Goal: Check status: Check status

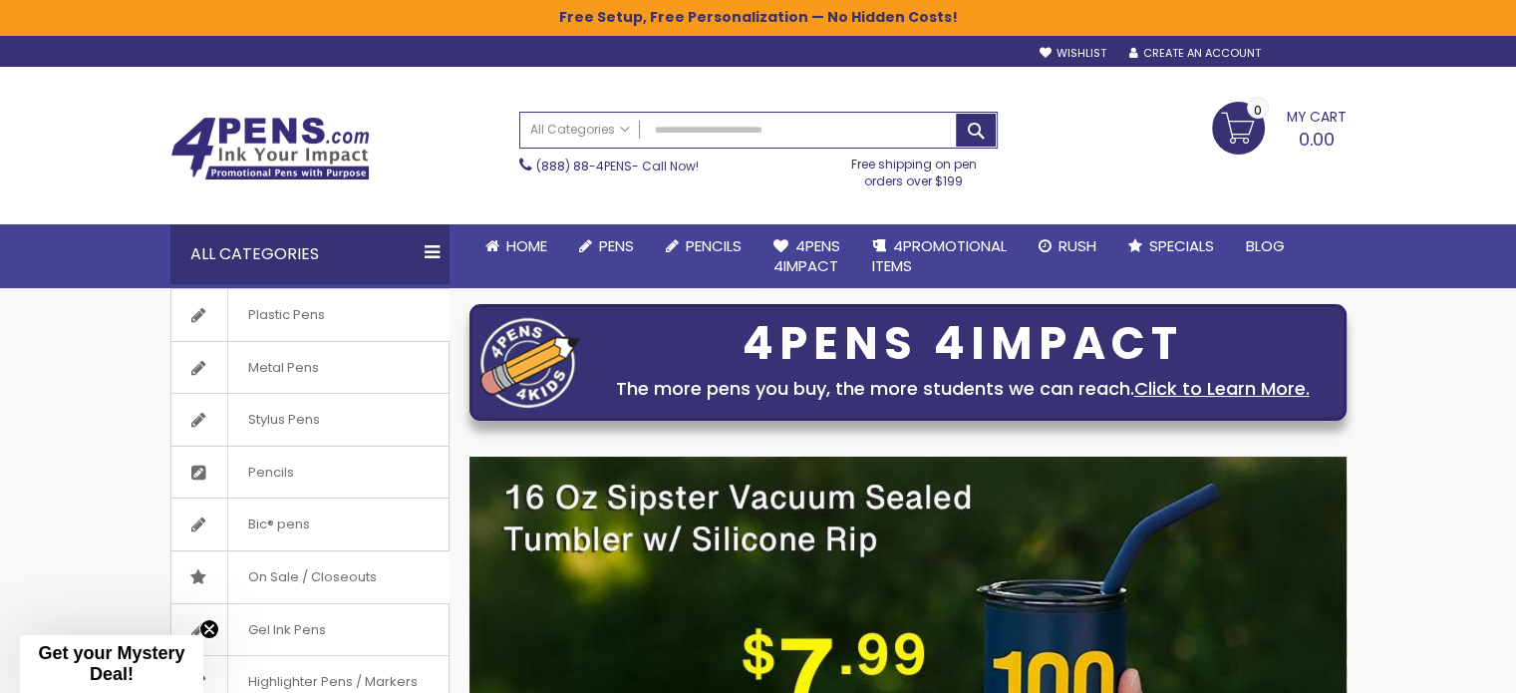
type input "**********"
click at [1316, 53] on div "Sign In" at bounding box center [1313, 54] width 66 height 15
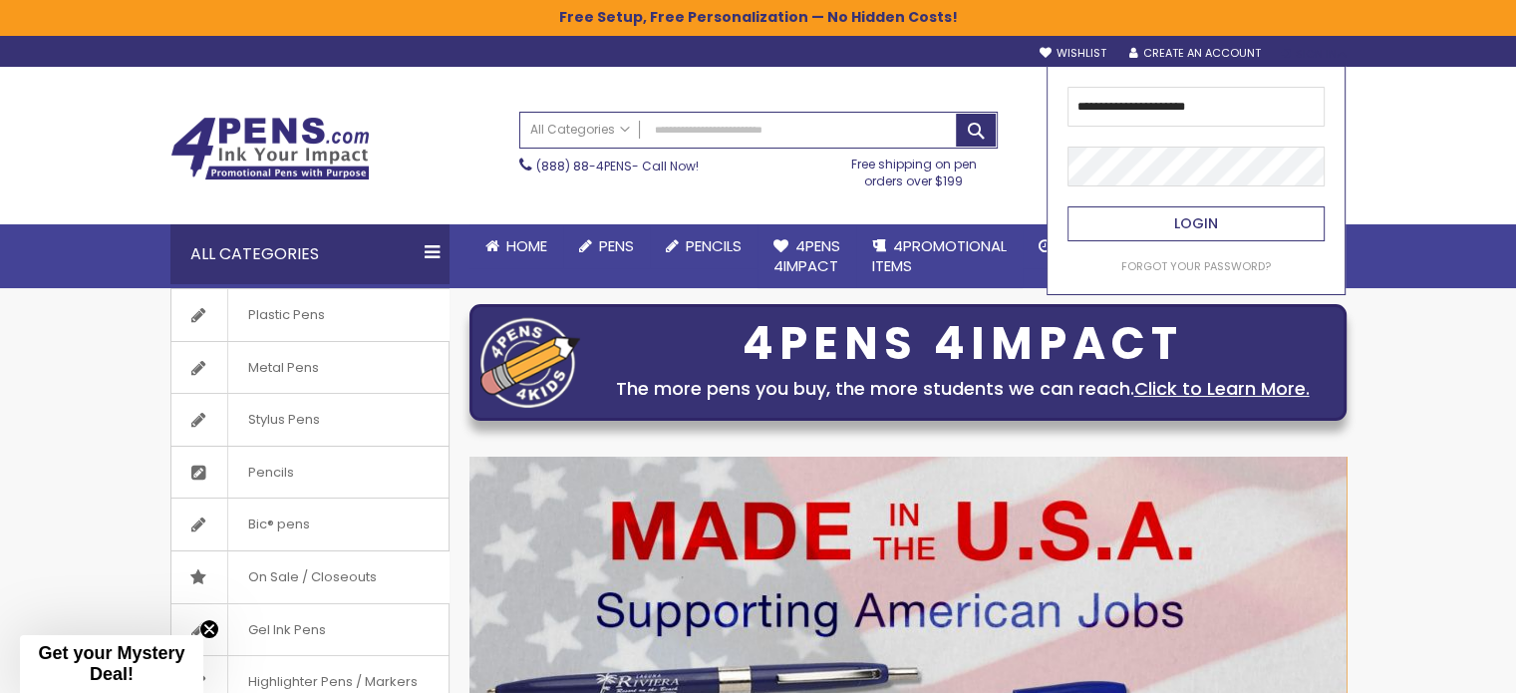
click at [1199, 224] on span "Login" at bounding box center [1196, 223] width 44 height 20
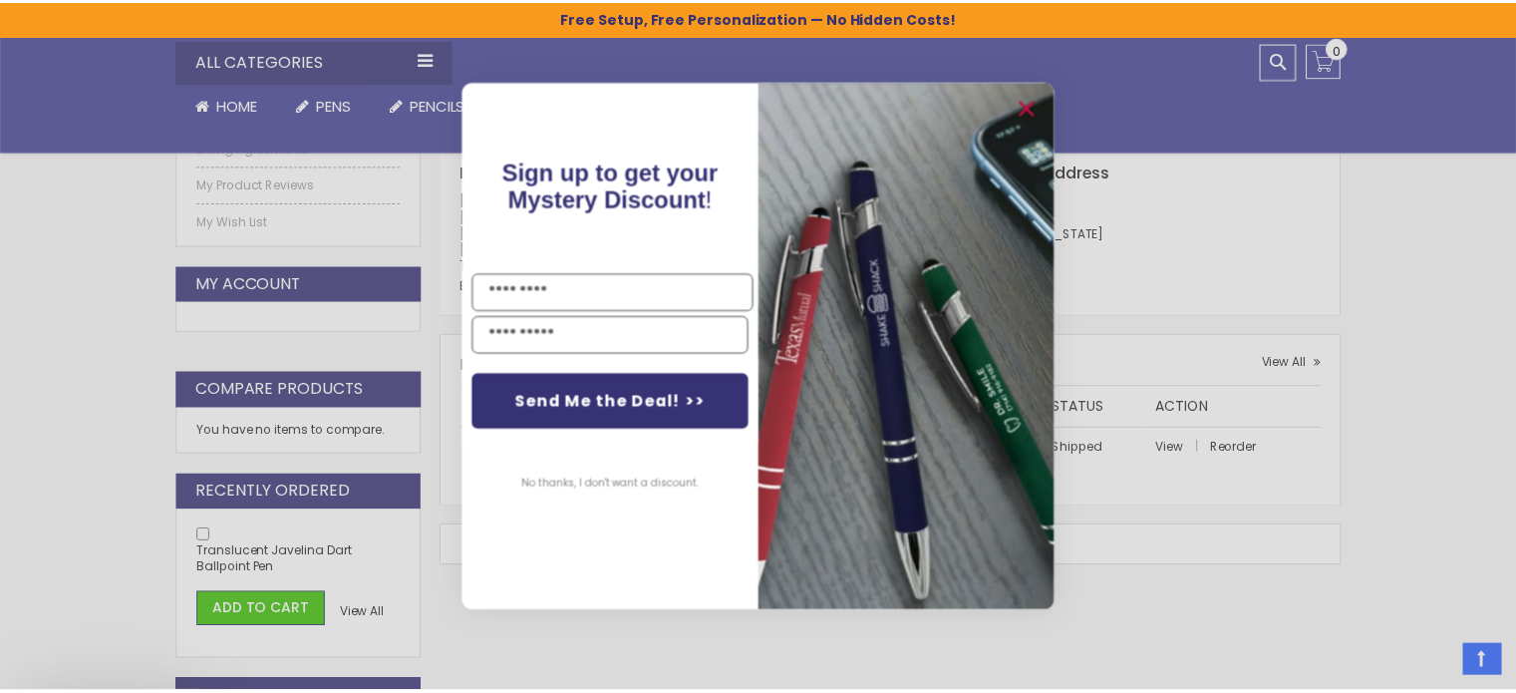
scroll to position [498, 0]
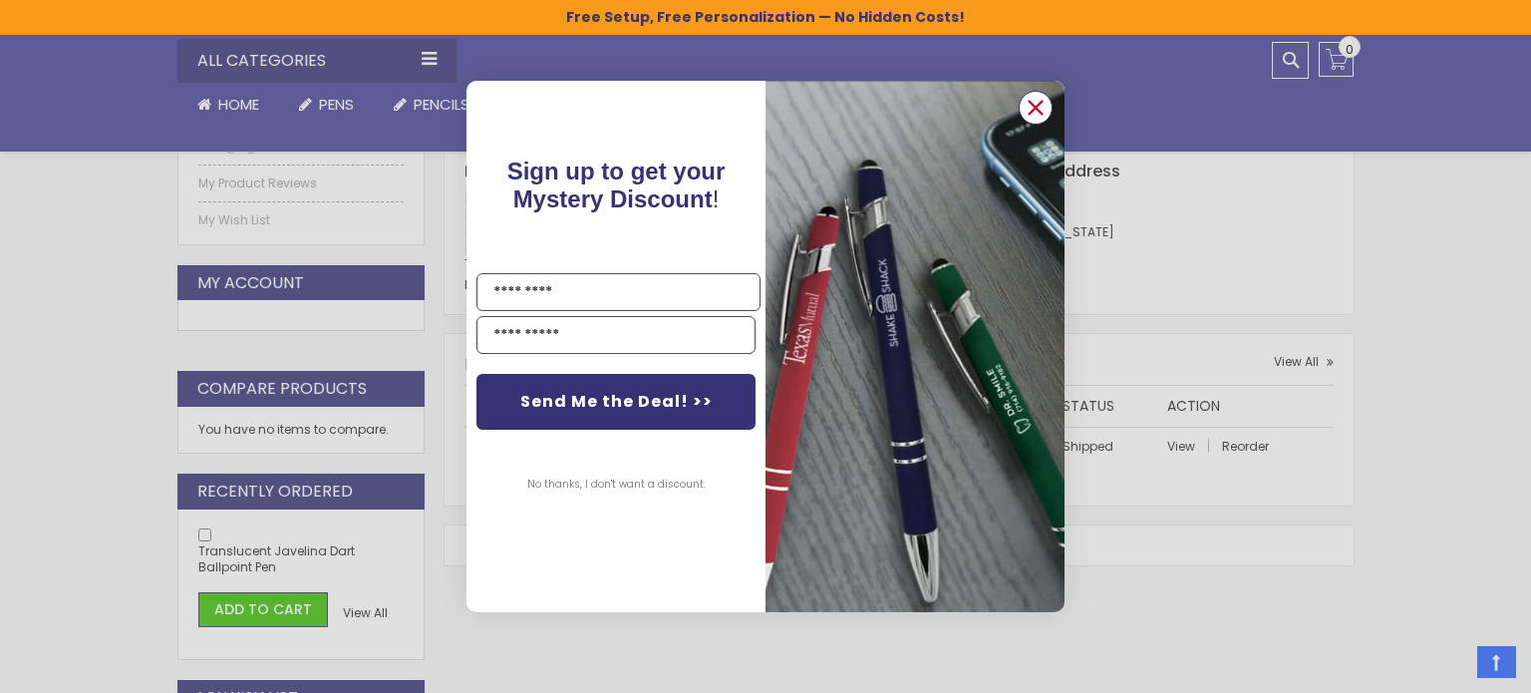
click at [1040, 104] on icon "Close dialog" at bounding box center [1036, 107] width 13 height 13
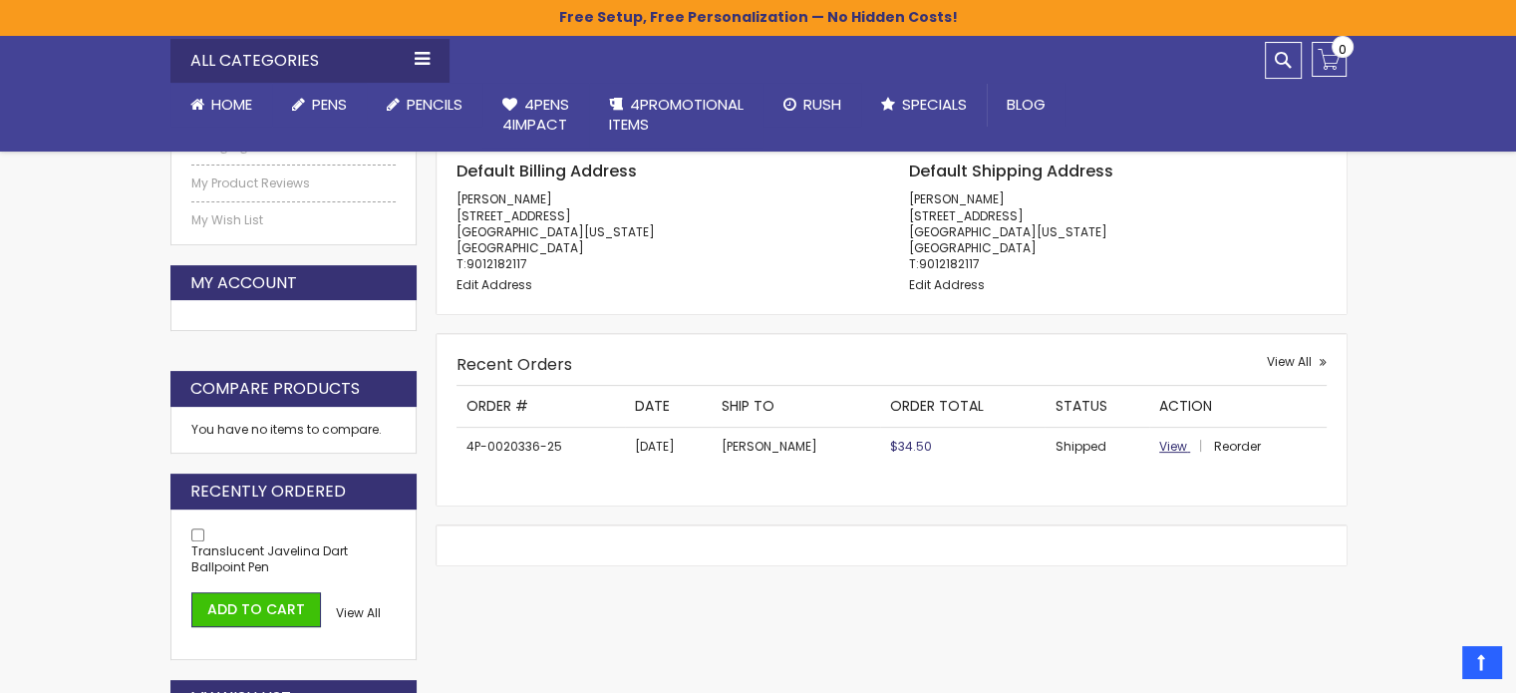
click at [1168, 446] on span "View" at bounding box center [1173, 446] width 28 height 17
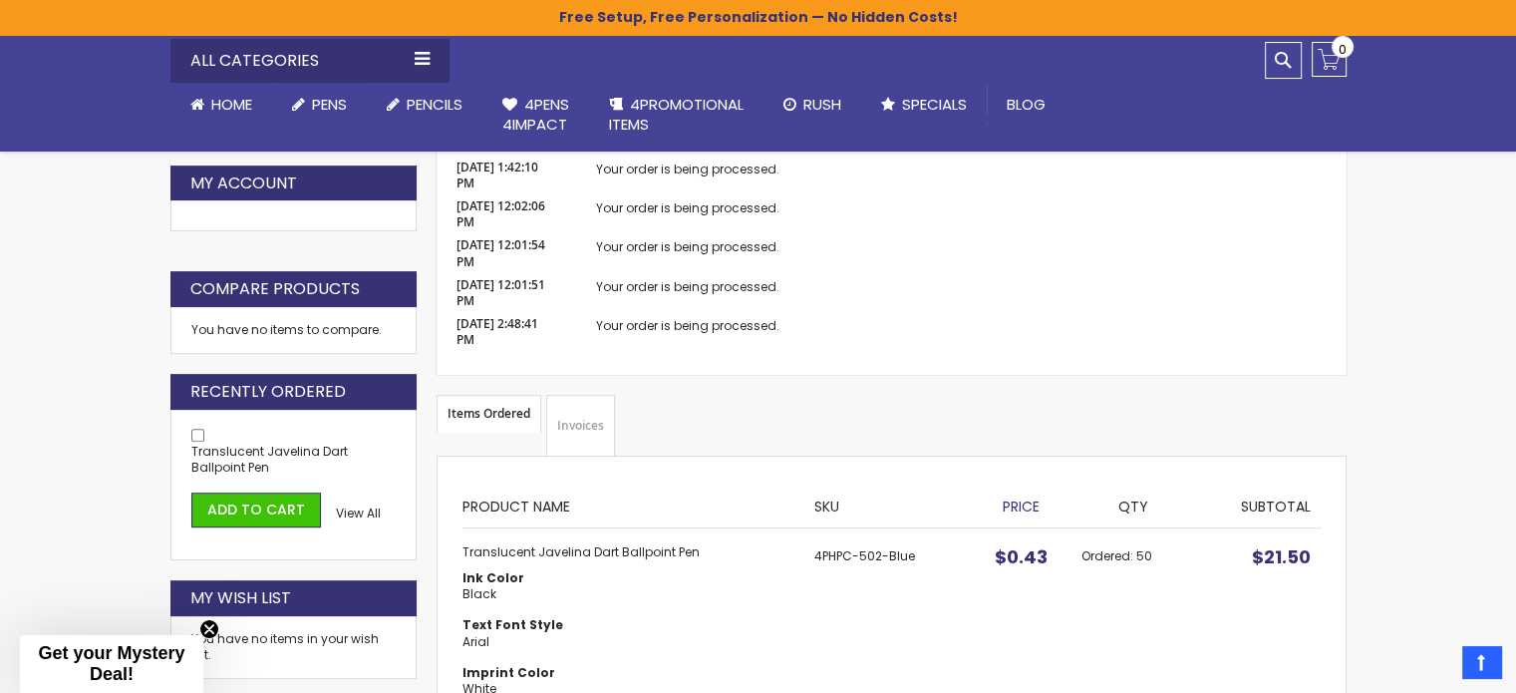
scroll to position [498, 0]
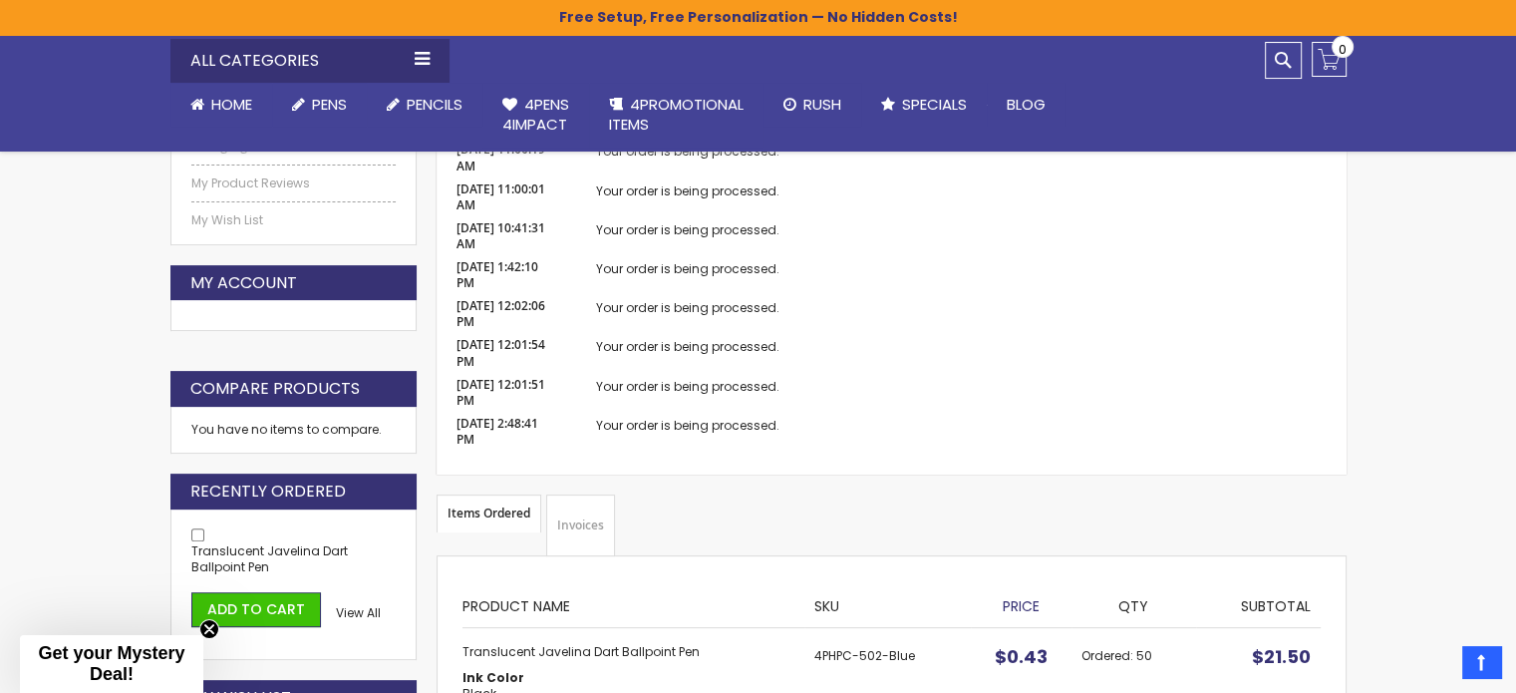
click at [588, 526] on link "Invoices" at bounding box center [580, 525] width 69 height 62
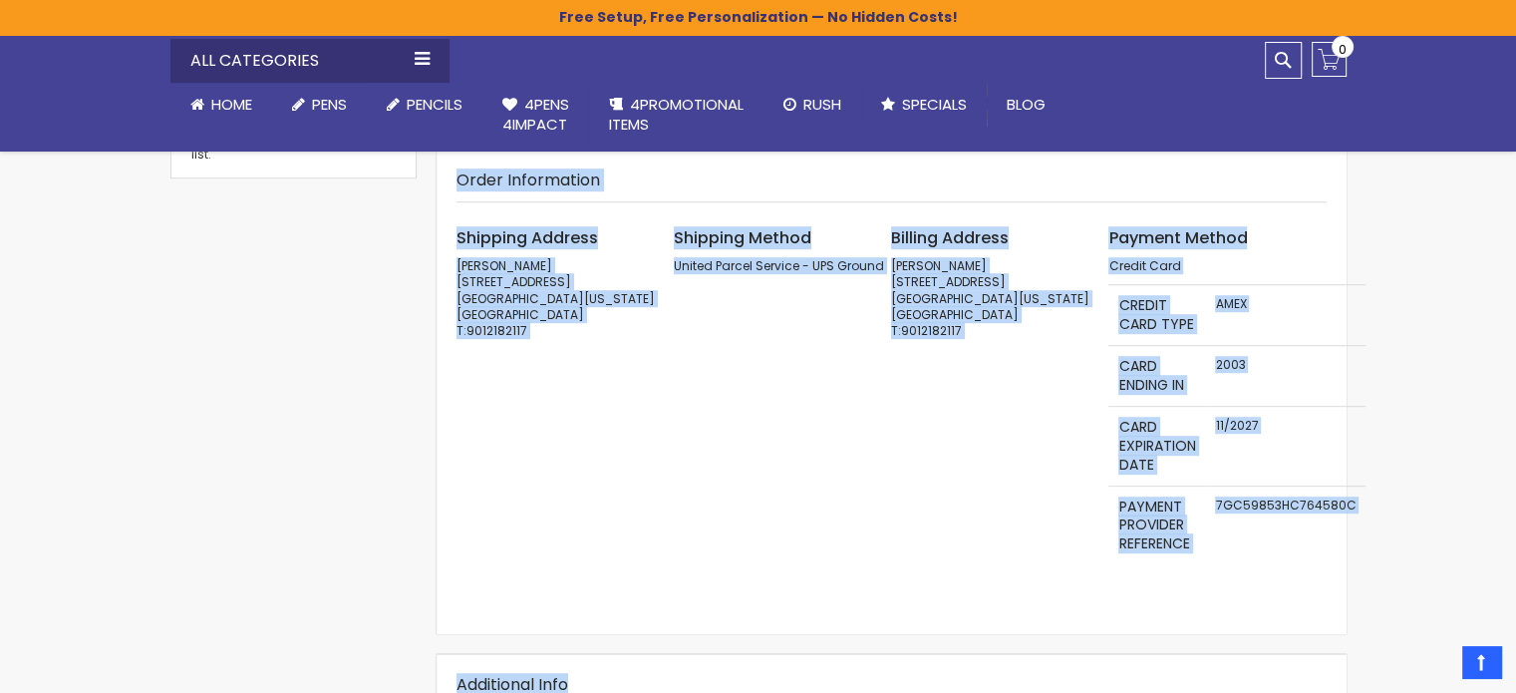
scroll to position [1109, 0]
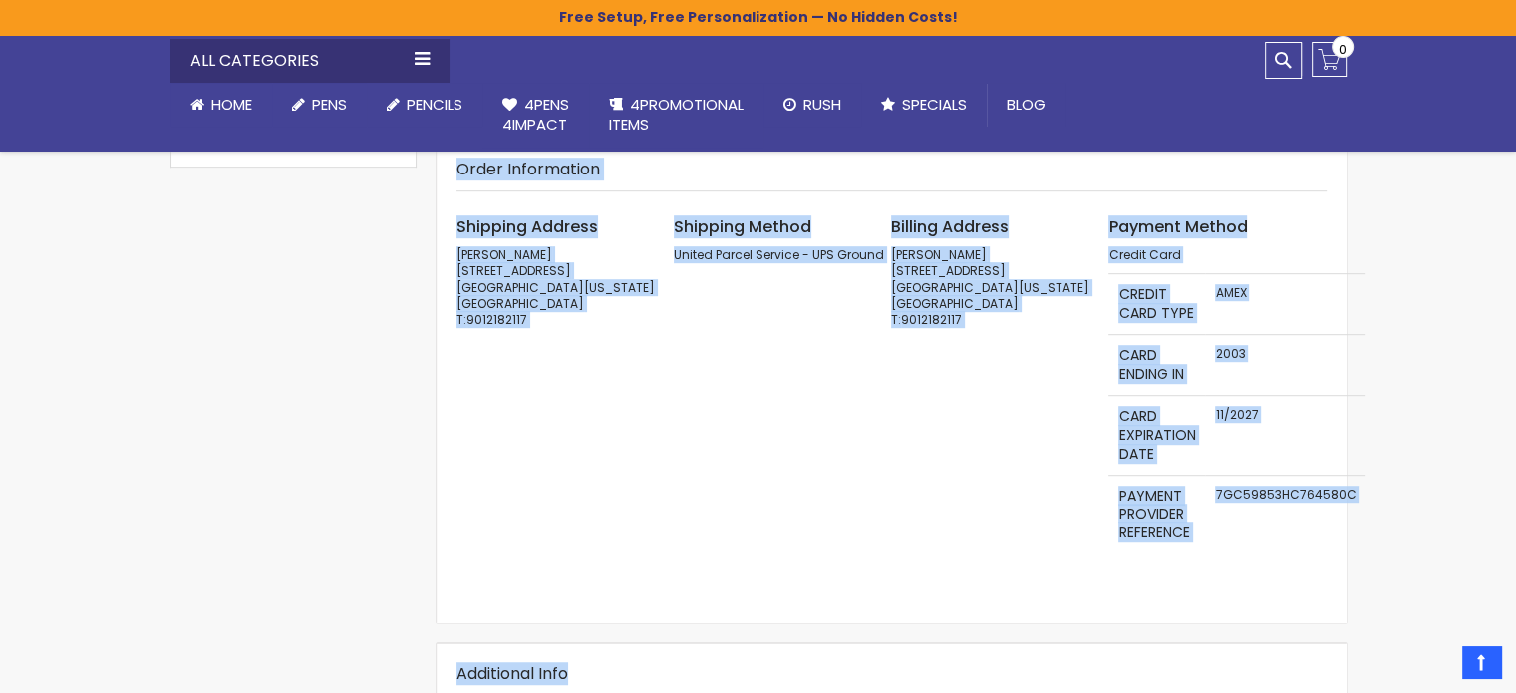
drag, startPoint x: 458, startPoint y: 248, endPoint x: 1338, endPoint y: 433, distance: 898.2
click at [1338, 433] on div "Order # 4P-0020336-25 Shipped Order Date: February 2, 2025 Reorder Print Items …" at bounding box center [891, 89] width 929 height 1743
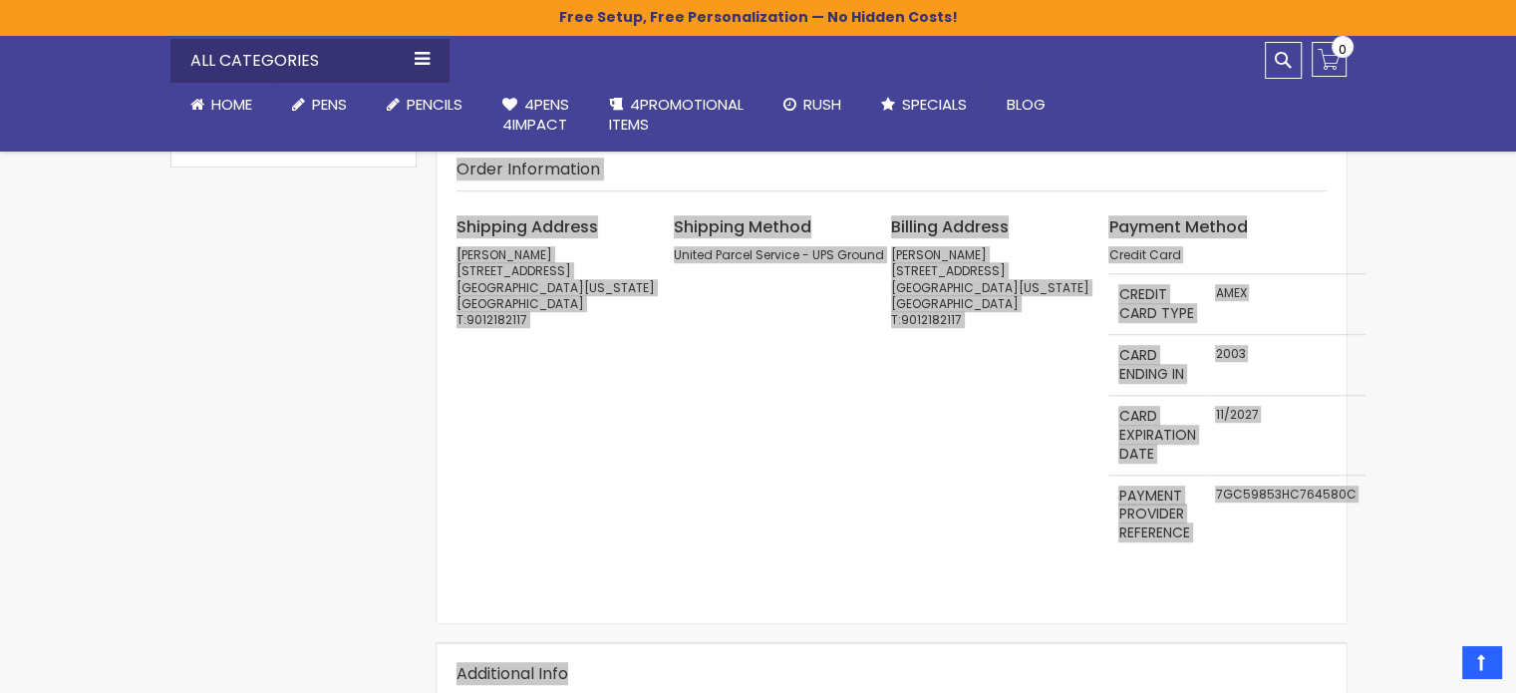
scroll to position [1110, 0]
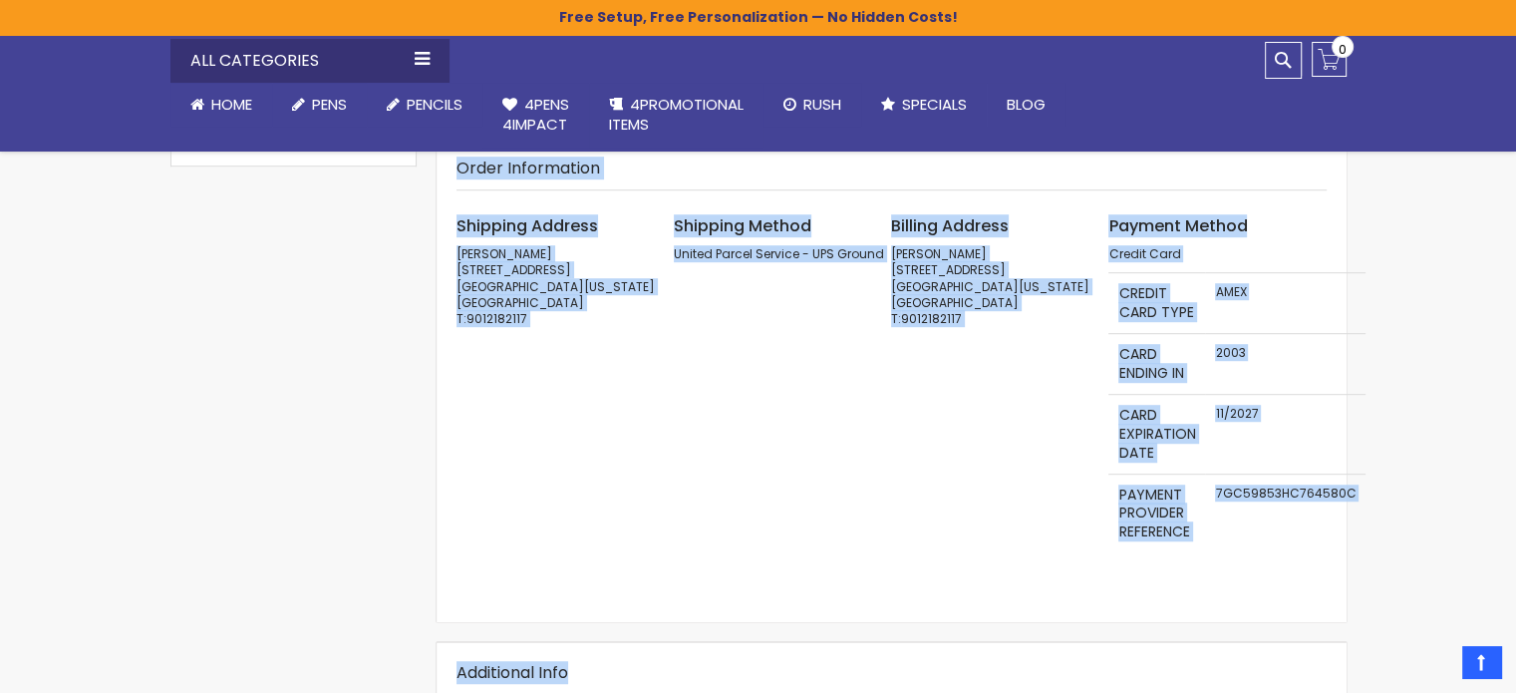
click at [918, 469] on div "Shipping Address Diane Coleman 6635 Timber Oaks Dr. Olive Branch, Mississippi, …" at bounding box center [890, 409] width 869 height 388
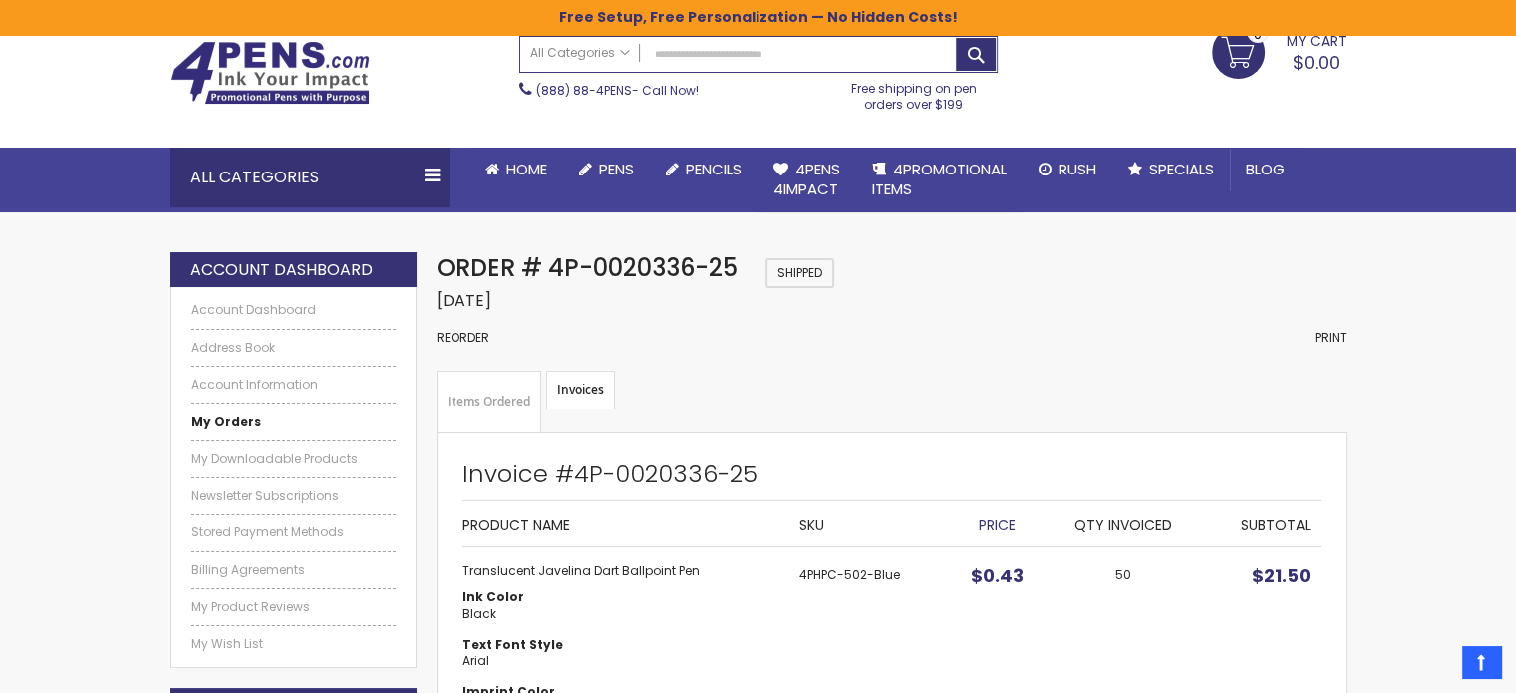
scroll to position [14, 0]
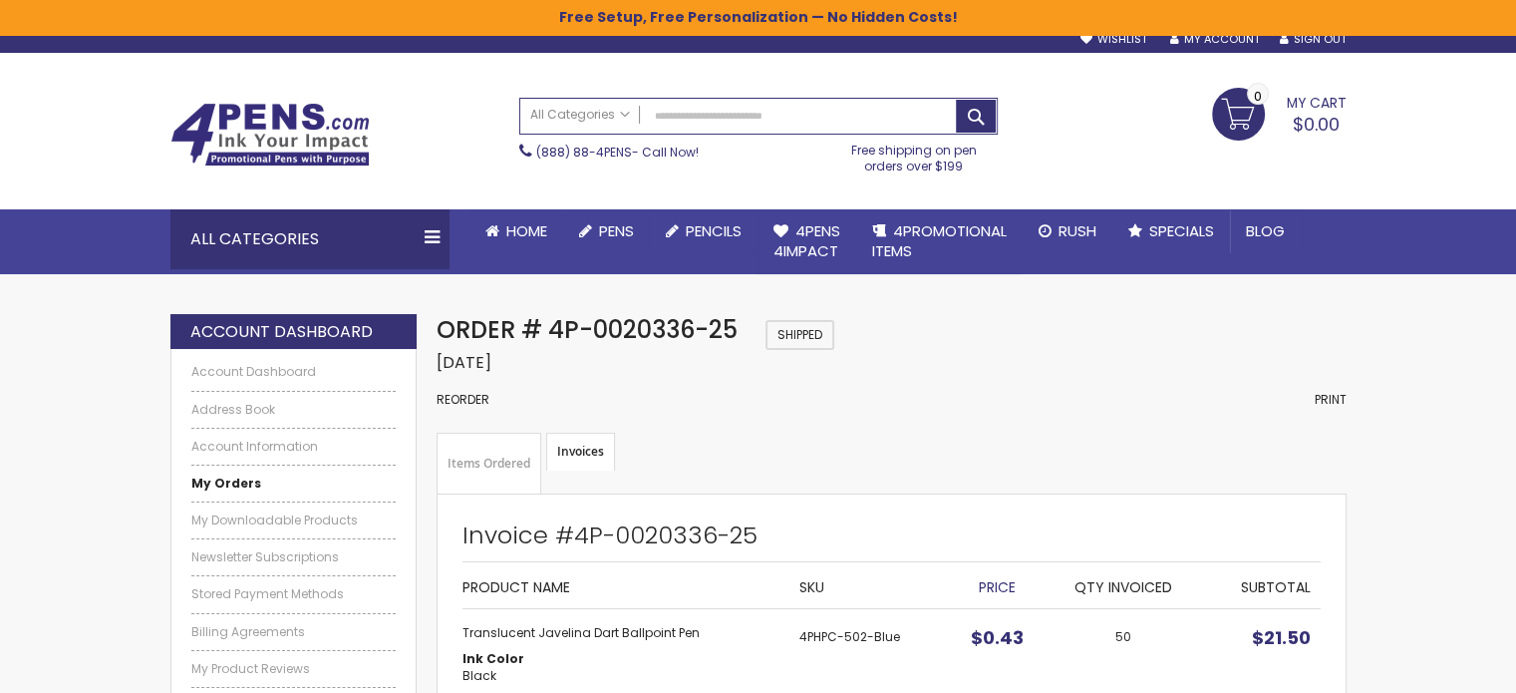
click at [501, 466] on link "Items Ordered" at bounding box center [489, 464] width 105 height 62
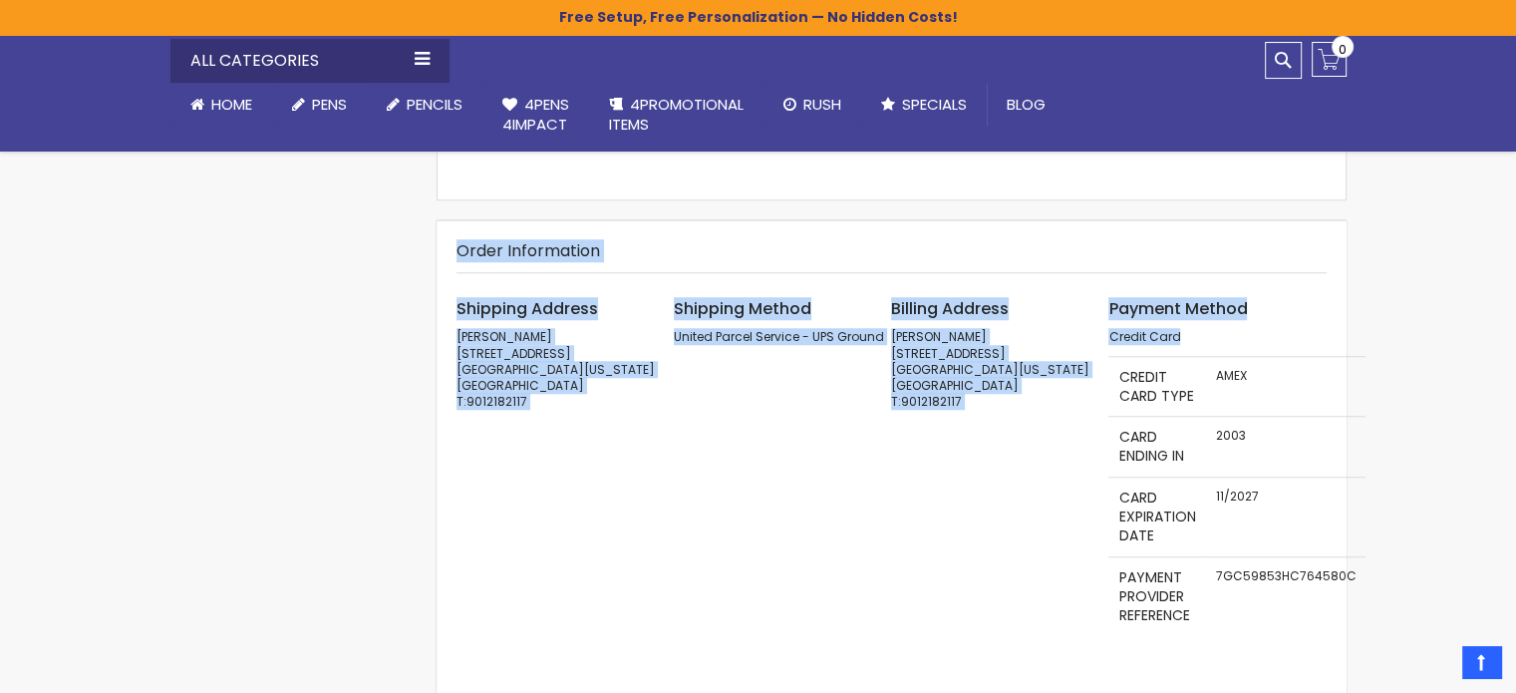
scroll to position [1631, 0]
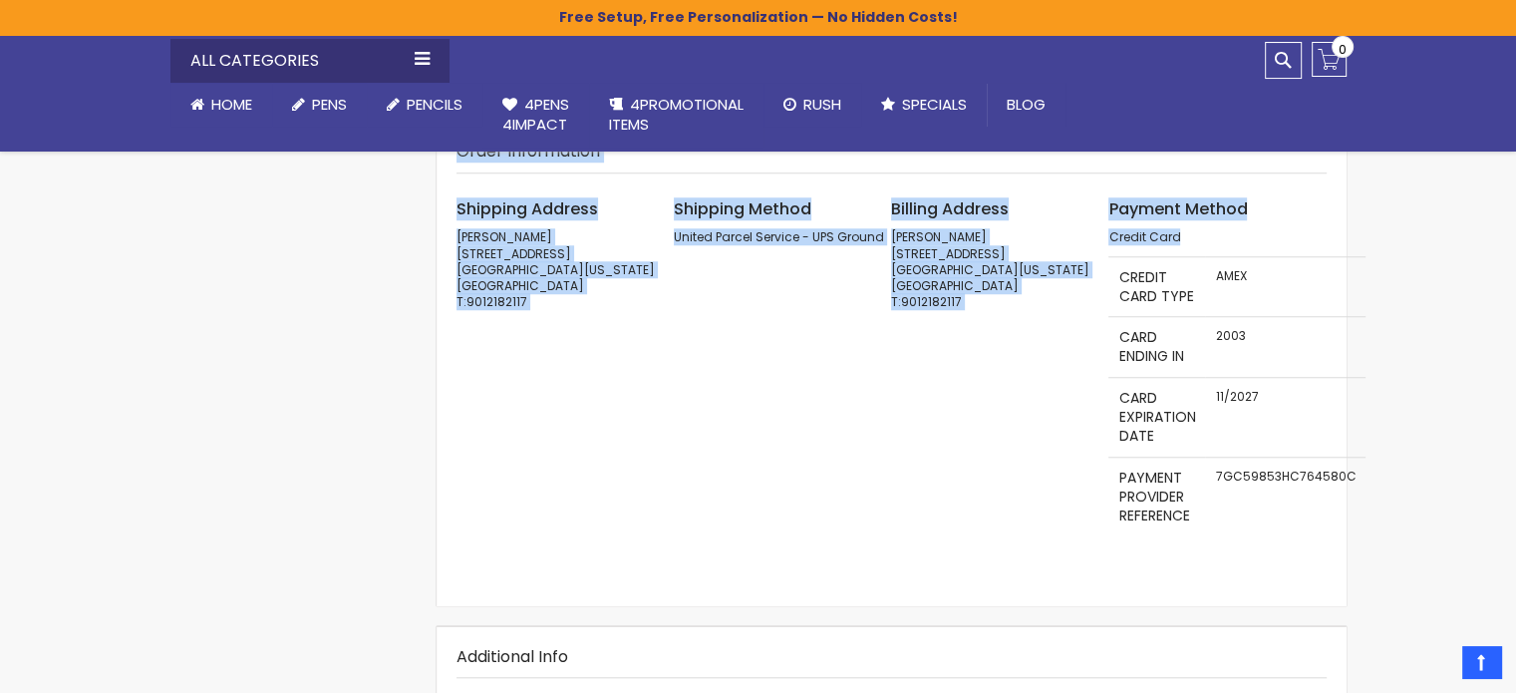
drag, startPoint x: 461, startPoint y: 406, endPoint x: 1302, endPoint y: 435, distance: 840.7
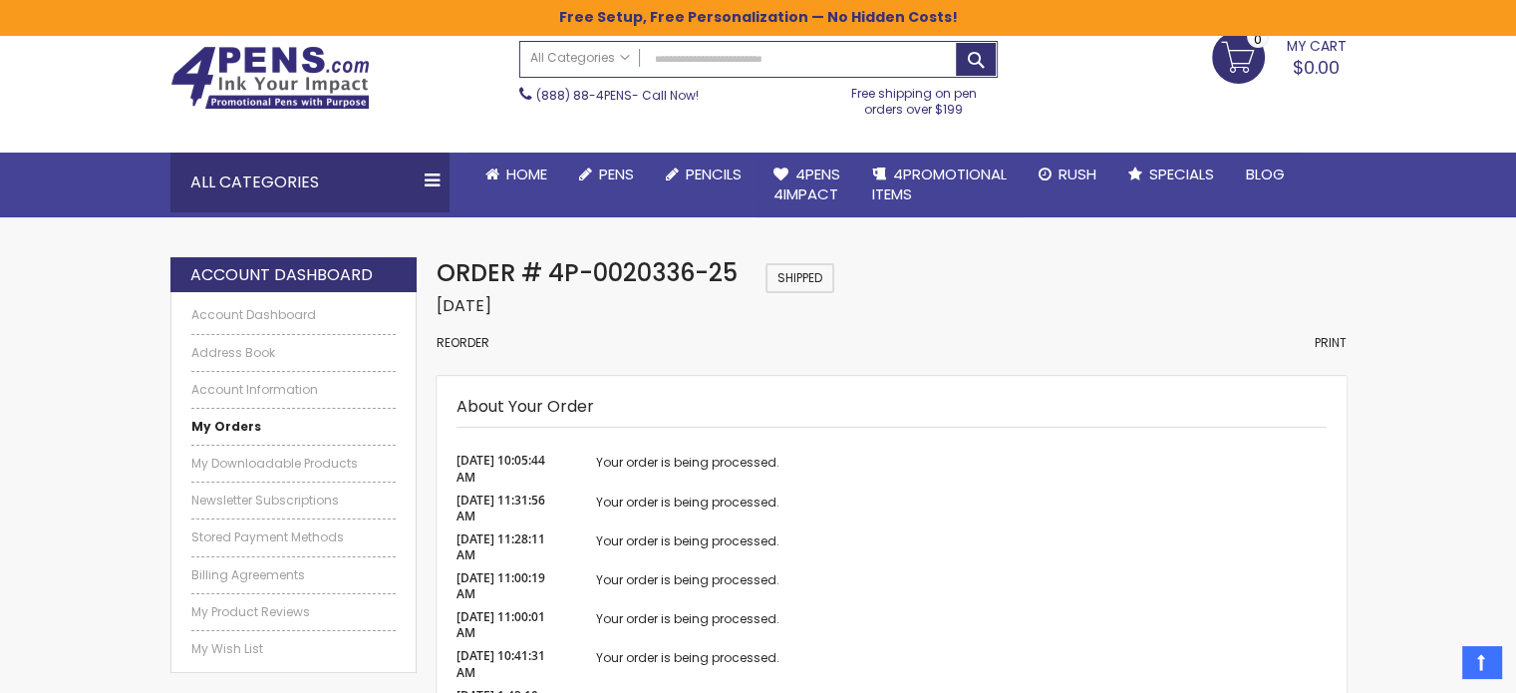
scroll to position [0, 0]
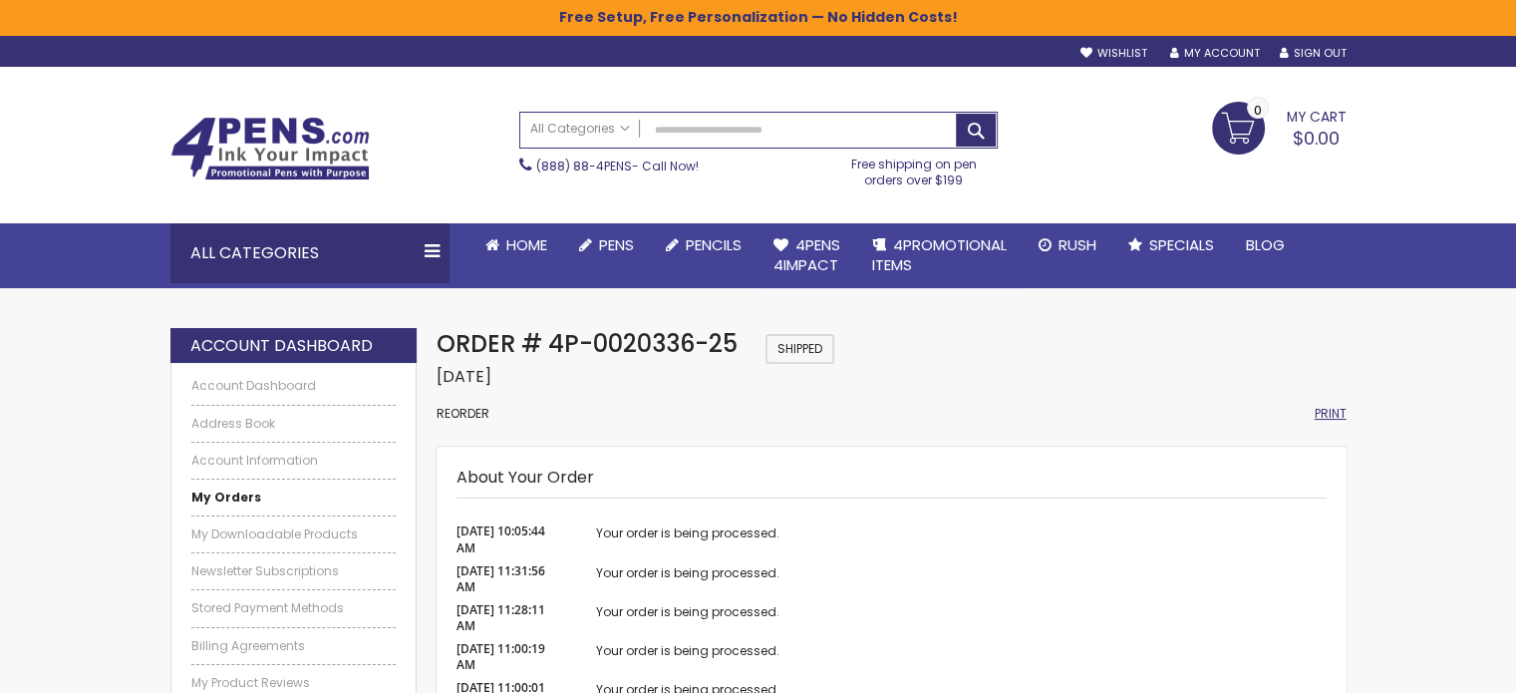
click at [1334, 412] on span "Print" at bounding box center [1331, 413] width 32 height 17
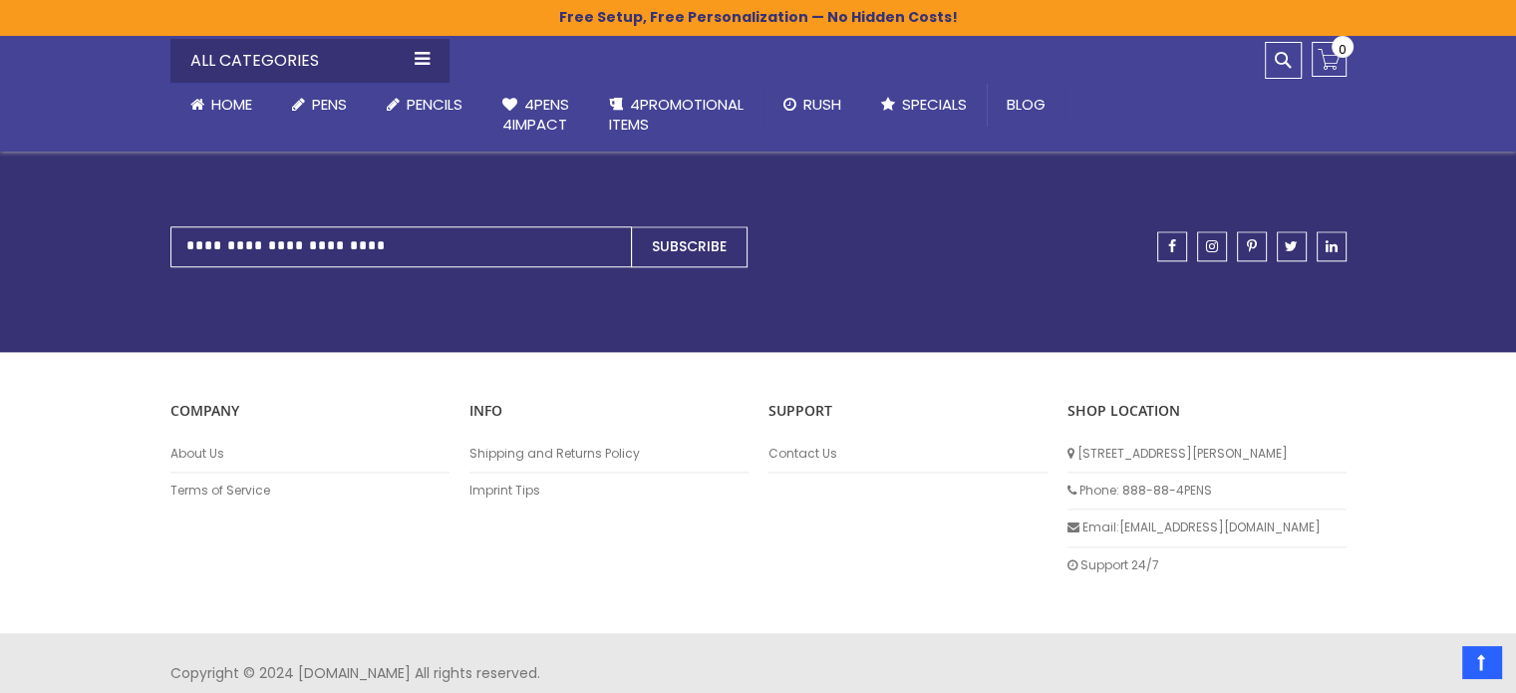
scroll to position [2484, 0]
